Goal: Information Seeking & Learning: Learn about a topic

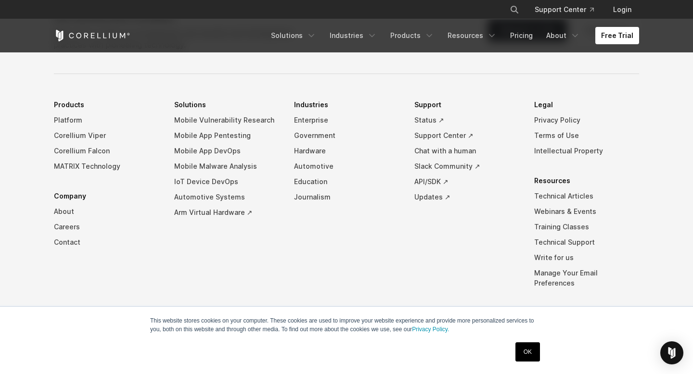
scroll to position [2270, 0]
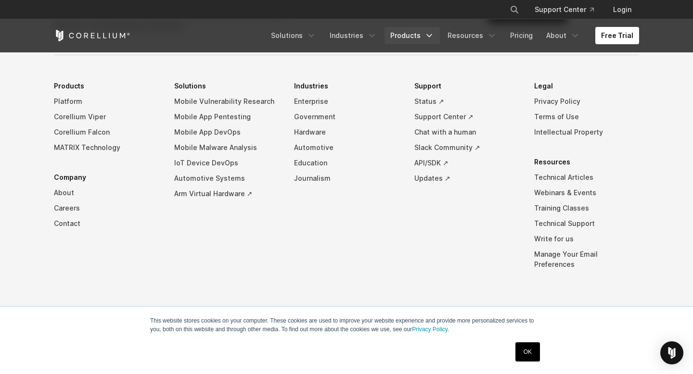
click at [400, 36] on link "Products" at bounding box center [412, 35] width 55 height 17
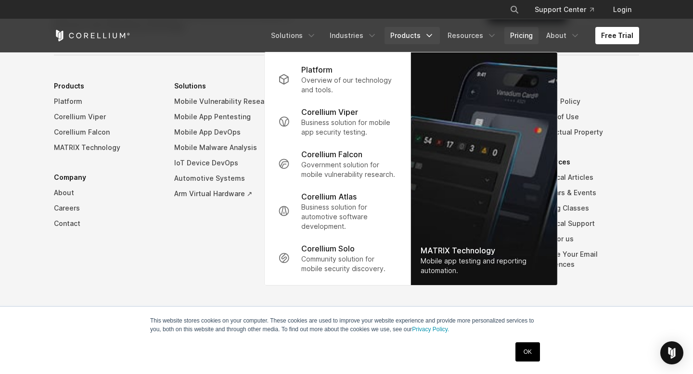
click at [523, 30] on link "Pricing" at bounding box center [521, 35] width 34 height 17
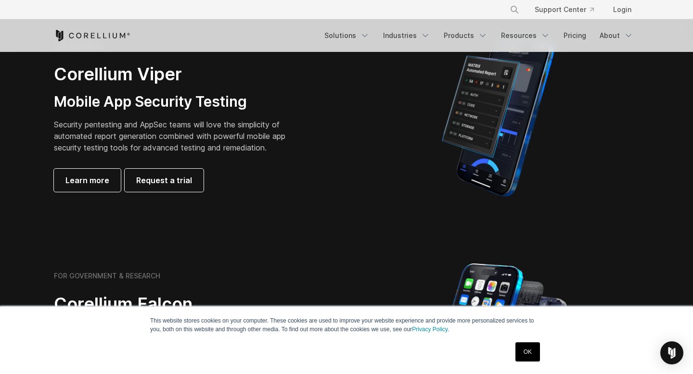
scroll to position [244, 0]
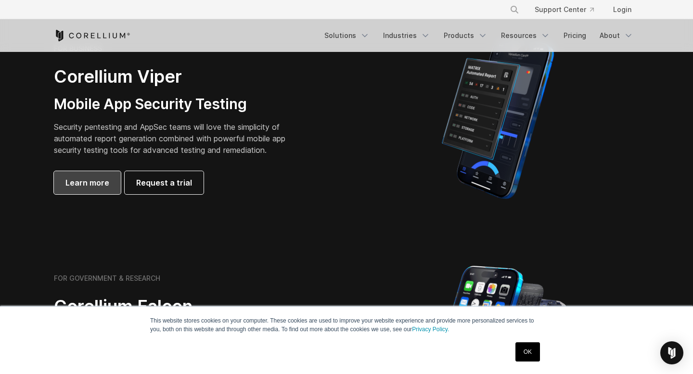
click at [98, 187] on span "Learn more" at bounding box center [87, 183] width 44 height 12
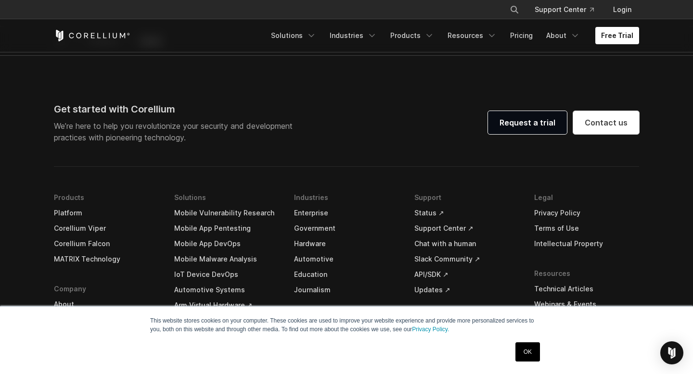
scroll to position [2915, 0]
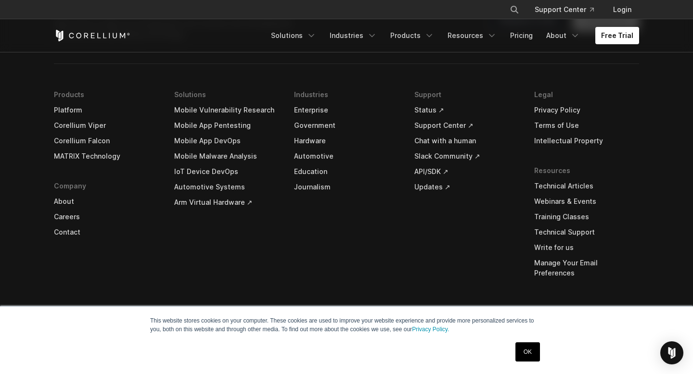
click at [315, 171] on link "Education" at bounding box center [346, 171] width 105 height 15
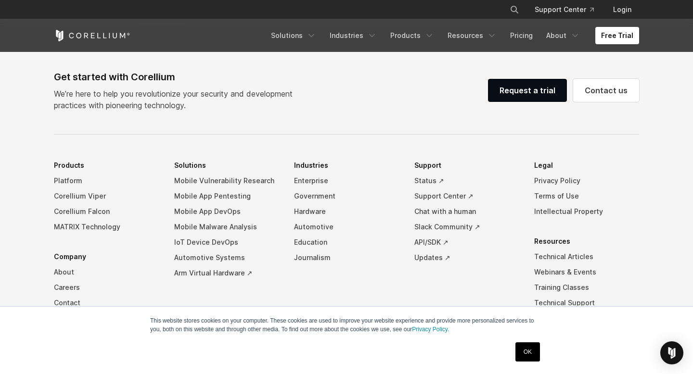
scroll to position [3085, 0]
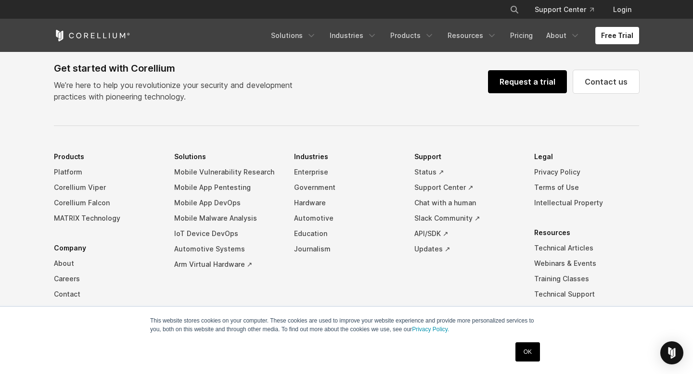
click at [525, 81] on link "Request a trial" at bounding box center [527, 81] width 79 height 23
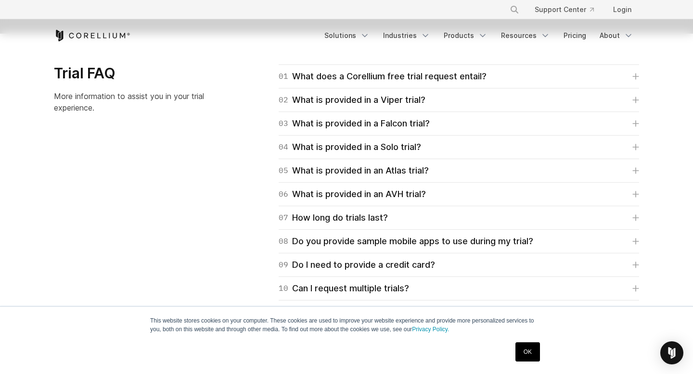
scroll to position [1384, 0]
click at [512, 74] on link "01 What does a Corellium free trial request entail?" at bounding box center [459, 77] width 361 height 13
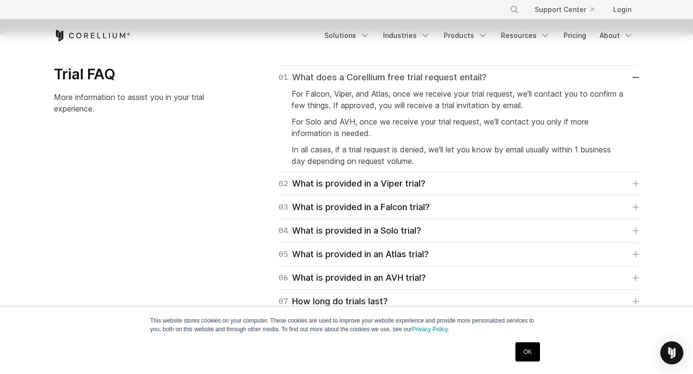
click at [512, 74] on link "01 What does a Corellium free trial request entail?" at bounding box center [459, 77] width 361 height 13
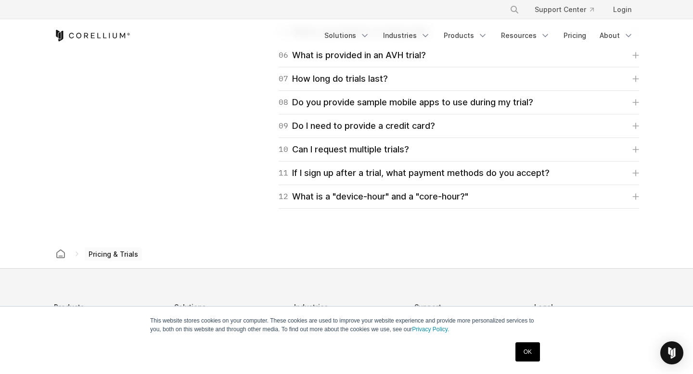
scroll to position [1526, 0]
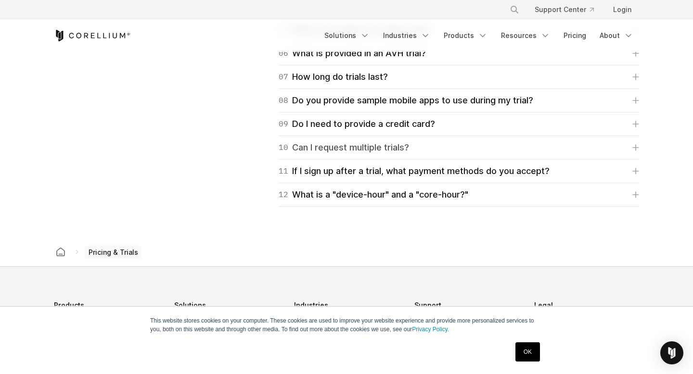
click at [496, 152] on link "10 Can I request multiple trials?" at bounding box center [459, 147] width 361 height 13
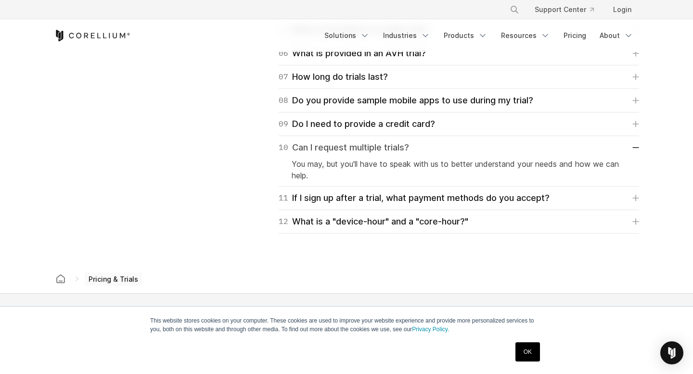
click at [496, 152] on link "10 Can I request multiple trials?" at bounding box center [459, 147] width 361 height 13
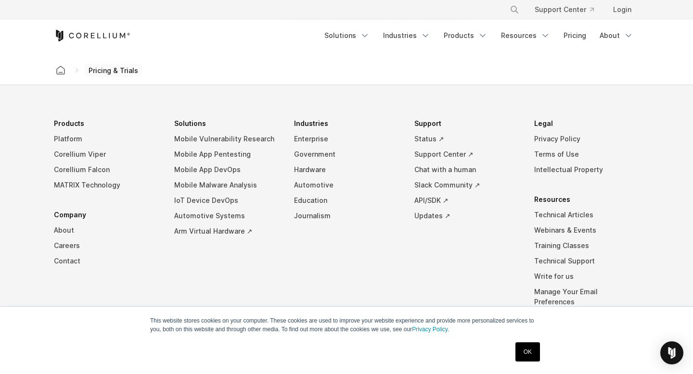
scroll to position [1707, 0]
